Goal: Transaction & Acquisition: Book appointment/travel/reservation

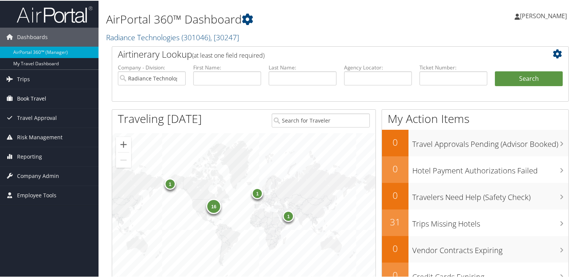
click at [29, 90] on span "Book Travel" at bounding box center [31, 97] width 29 height 19
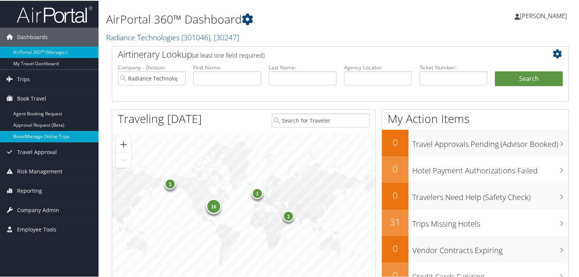
click at [36, 133] on link "Book/Manage Online Trips" at bounding box center [49, 135] width 99 height 11
